Goal: Check status: Check status

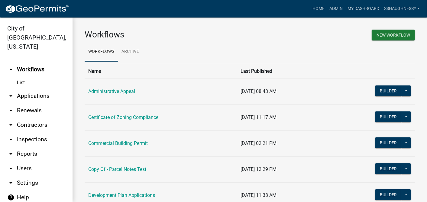
scroll to position [67, 0]
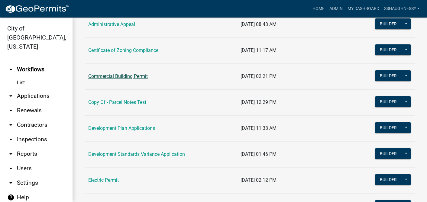
click at [132, 76] on link "Commercial Building Permit" at bounding box center [117, 76] width 59 height 6
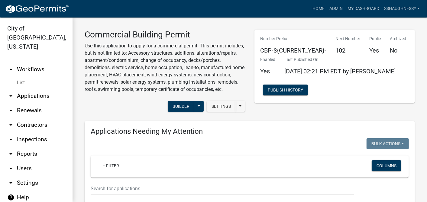
scroll to position [168, 0]
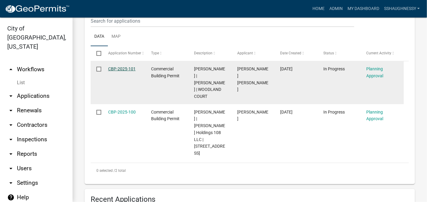
click at [127, 71] on link "CBP-2025-101" at bounding box center [121, 68] width 27 height 5
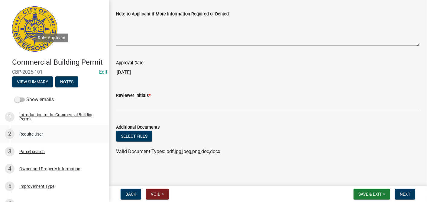
scroll to position [131, 0]
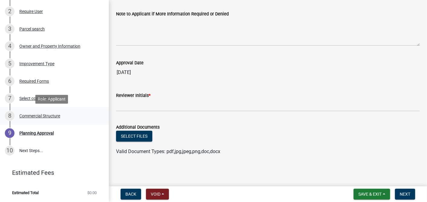
click at [63, 115] on div "8 Commercial Structure" at bounding box center [52, 116] width 94 height 10
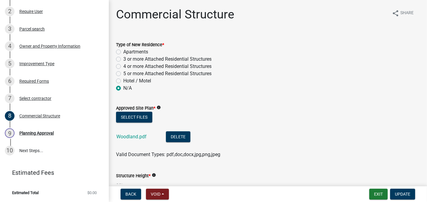
scroll to position [34, 0]
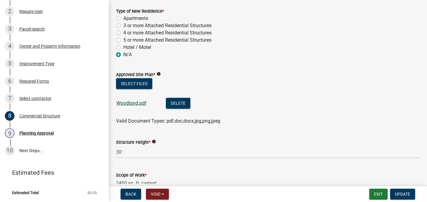
click at [139, 104] on link "Woodland.pdf" at bounding box center [131, 103] width 30 height 6
